Goal: Find specific page/section: Find specific page/section

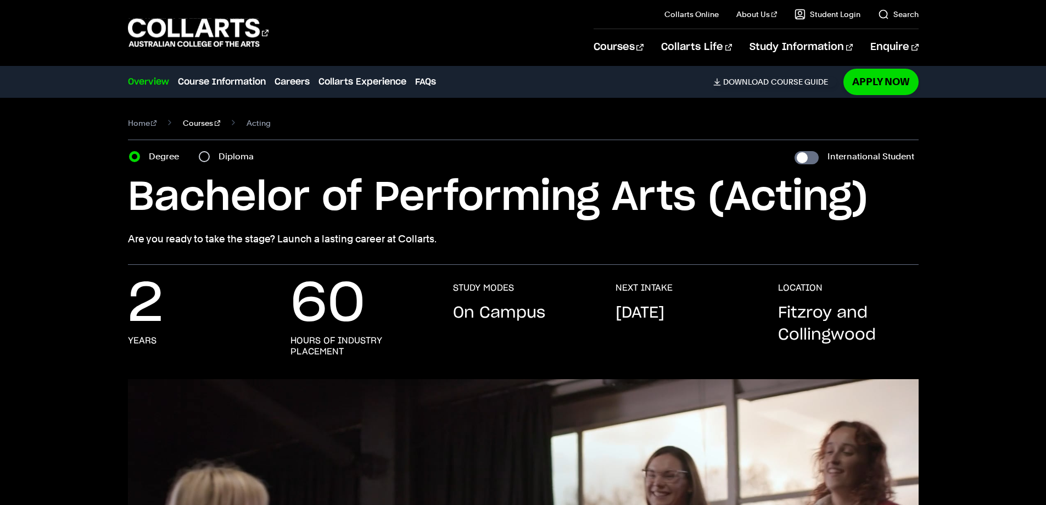
click at [201, 122] on link "Courses" at bounding box center [201, 122] width 37 height 15
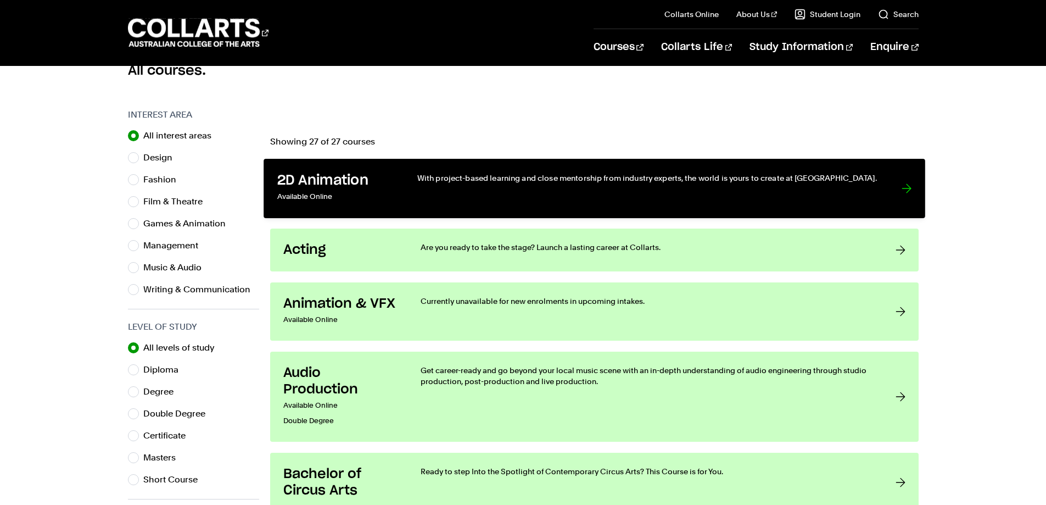
scroll to position [330, 0]
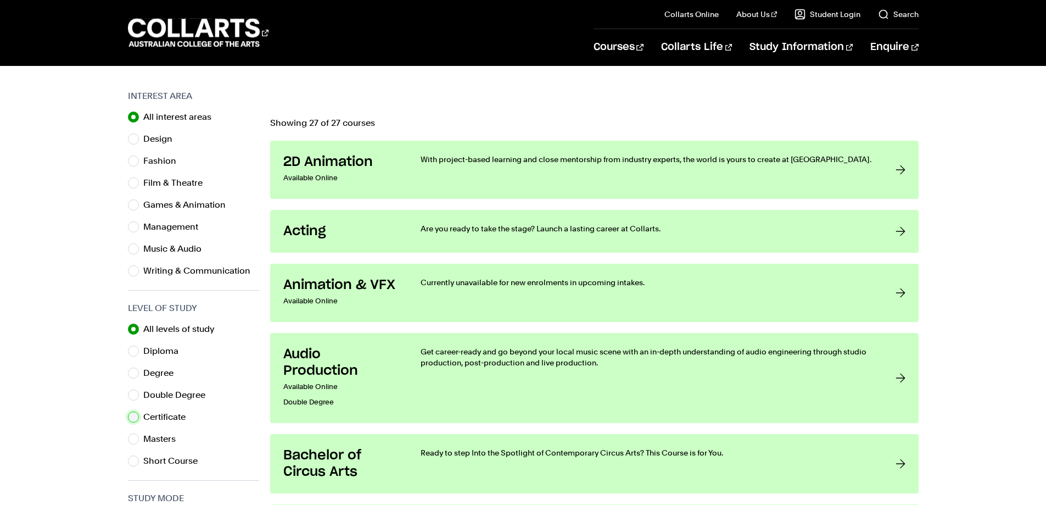
click at [135, 415] on input "Certificate" at bounding box center [133, 416] width 11 height 11
radio input "true"
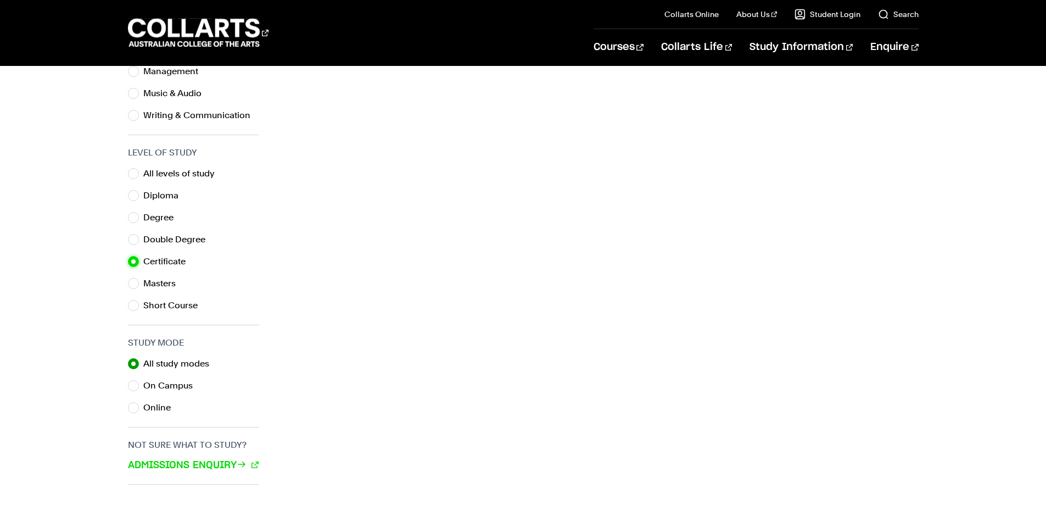
scroll to position [494, 0]
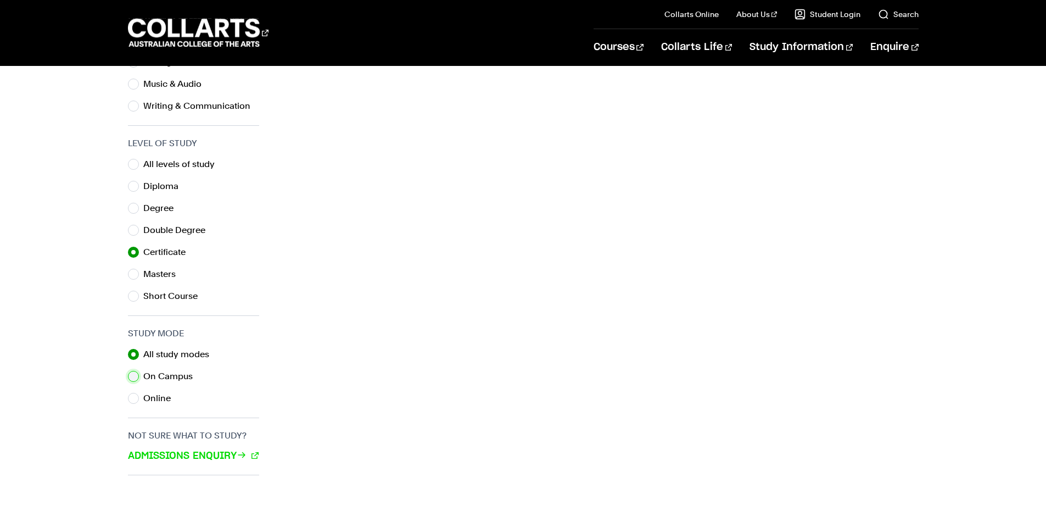
click at [136, 375] on input "On Campus" at bounding box center [133, 376] width 11 height 11
radio input "true"
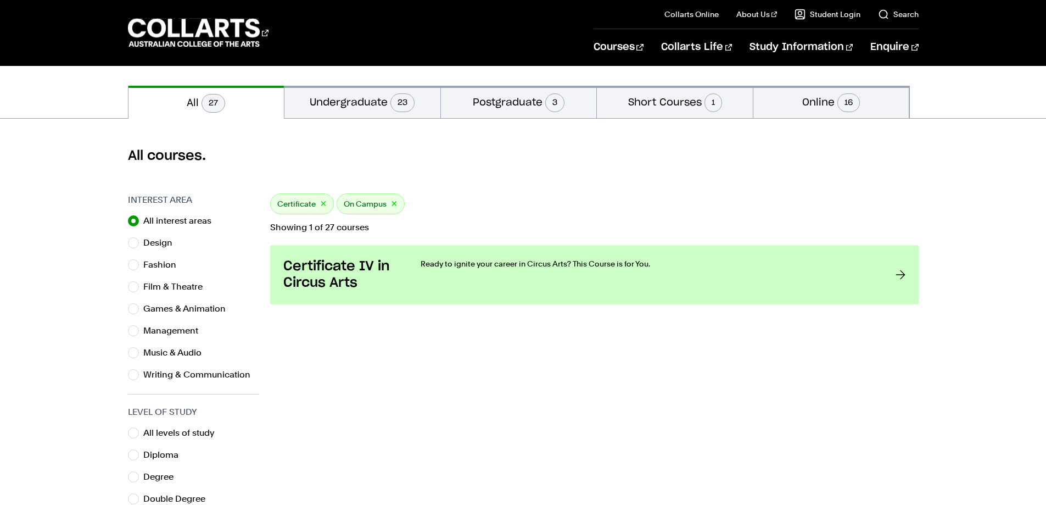
scroll to position [220, 0]
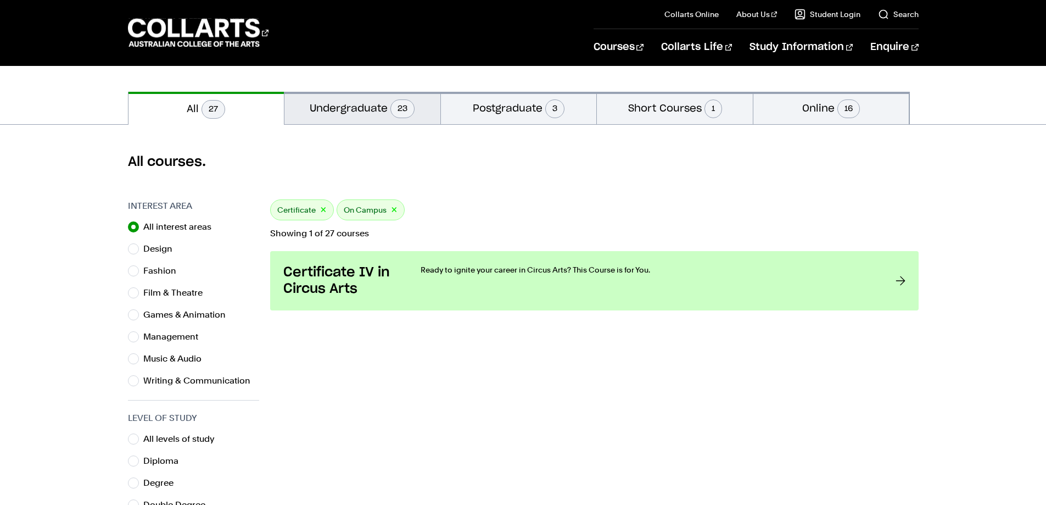
click at [365, 114] on button "Undergraduate 23" at bounding box center [363, 108] width 156 height 32
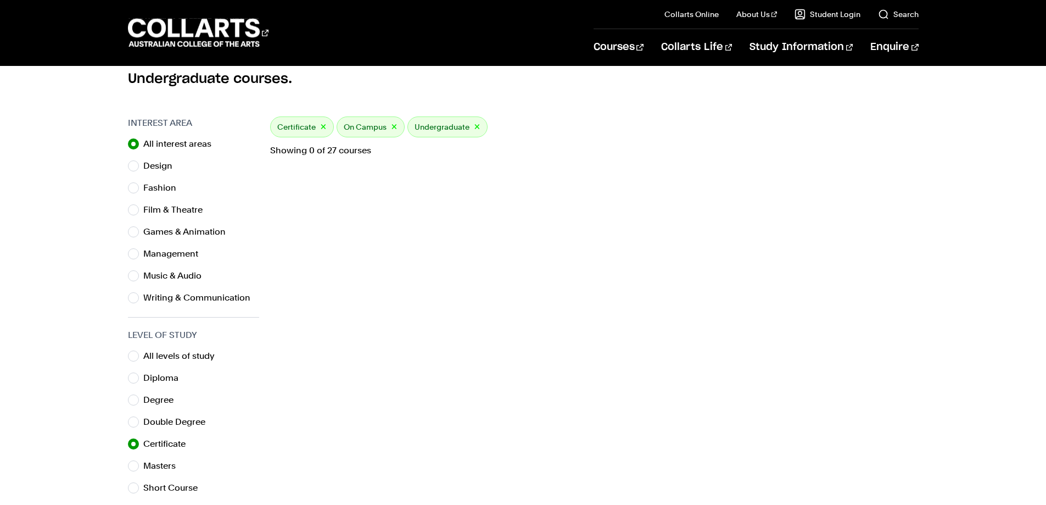
scroll to position [330, 0]
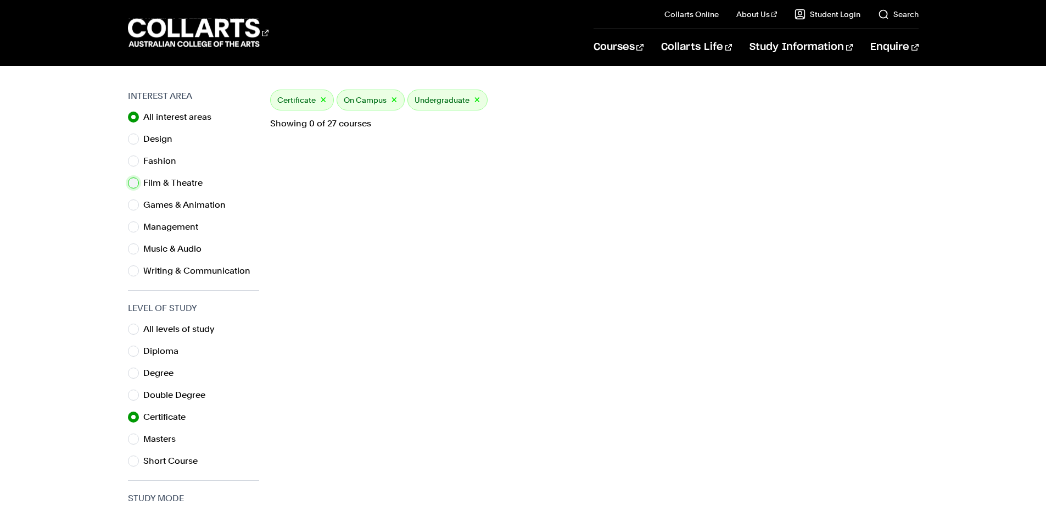
click at [138, 183] on input "Film & Theatre" at bounding box center [133, 182] width 11 height 11
radio input "true"
